Goal: Find specific page/section: Find specific page/section

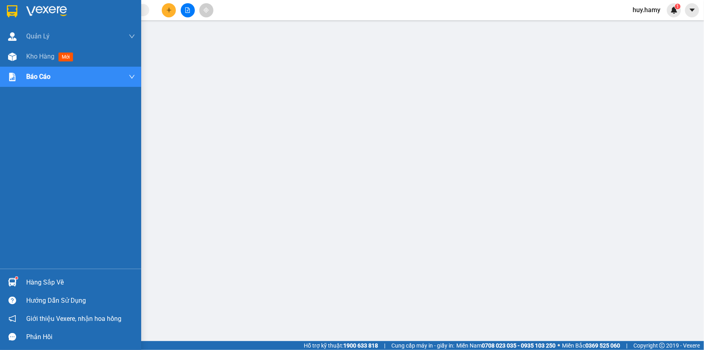
click at [44, 279] on div "Hàng sắp về" at bounding box center [80, 282] width 109 height 12
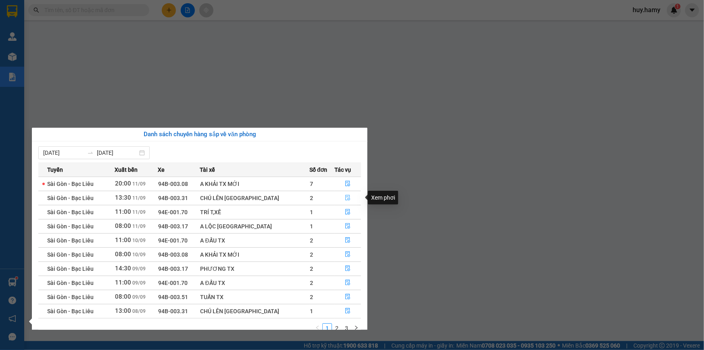
click at [342, 197] on button "button" at bounding box center [348, 197] width 26 height 13
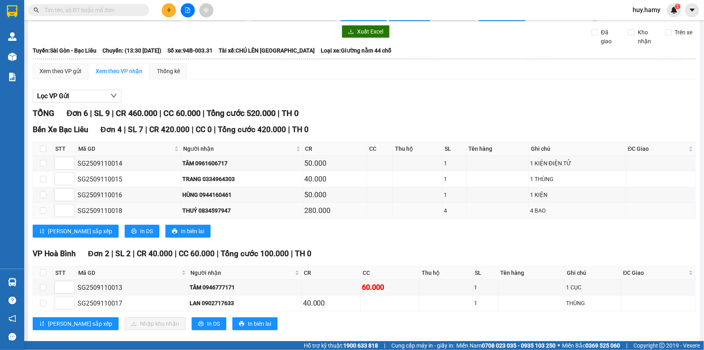
scroll to position [31, 0]
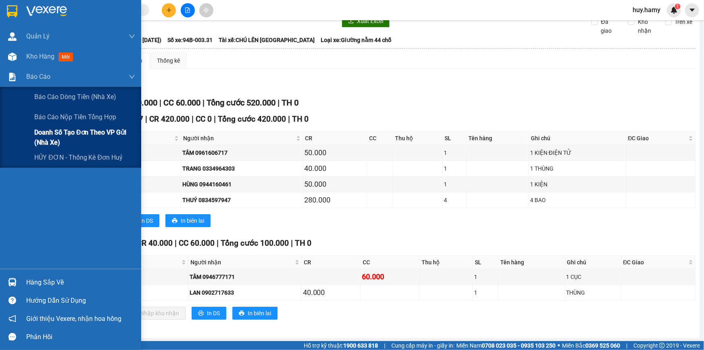
click at [63, 132] on span "Doanh số tạo đơn theo VP gửi (nhà xe)" at bounding box center [84, 137] width 101 height 20
